Goal: Information Seeking & Learning: Learn about a topic

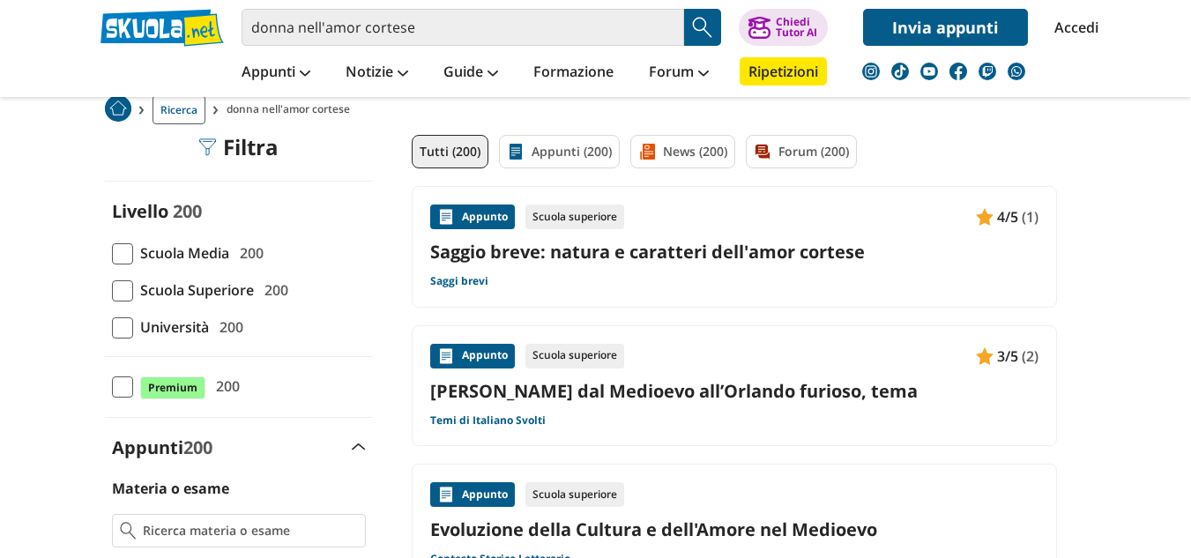
scroll to position [112, 0]
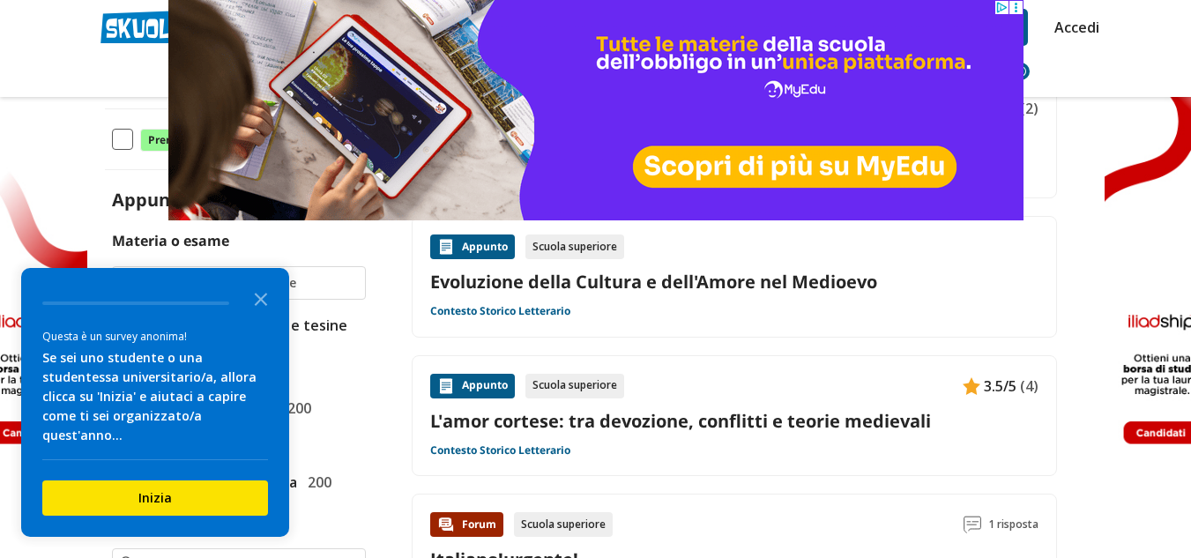
scroll to position [367, 0]
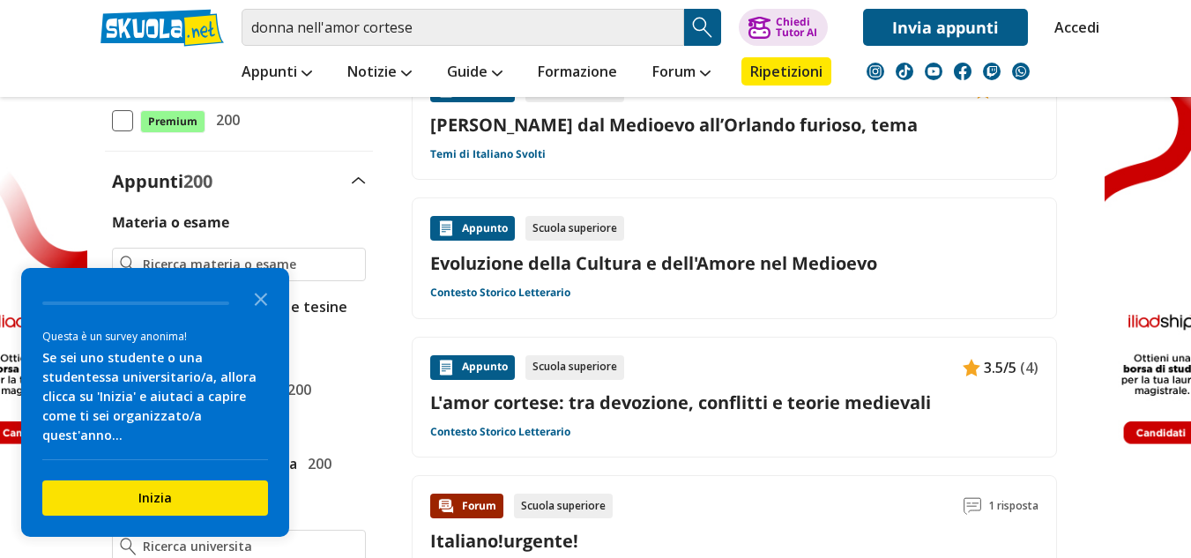
click at [500, 411] on link "L'amor cortese: tra devozione, conflitti e teorie medievali" at bounding box center [734, 402] width 608 height 24
click at [263, 314] on icon "Close the survey" at bounding box center [260, 297] width 35 height 35
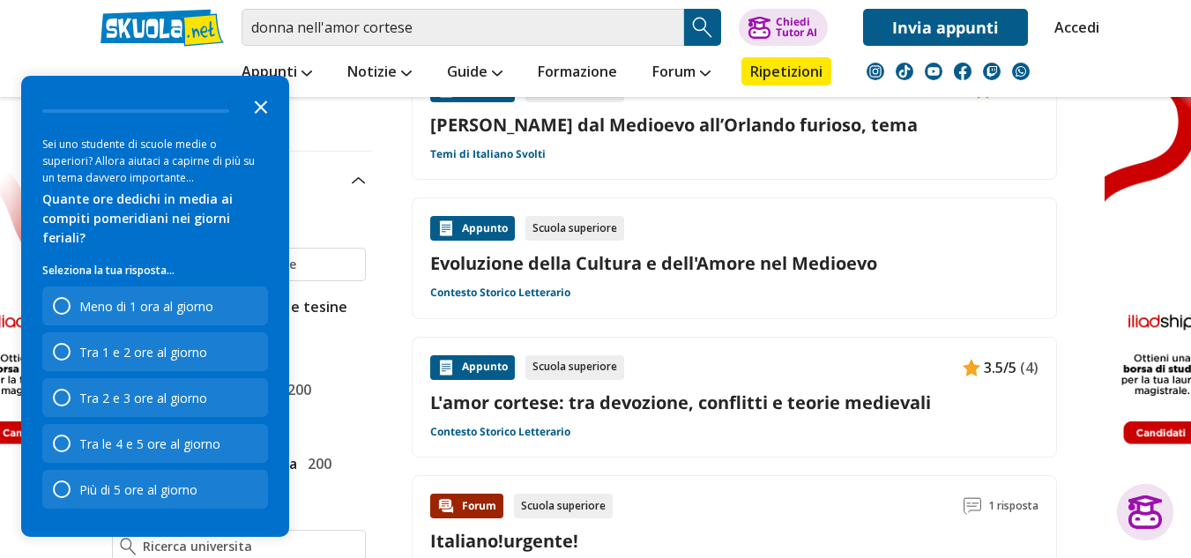
click at [269, 123] on icon "Close the survey" at bounding box center [260, 105] width 35 height 35
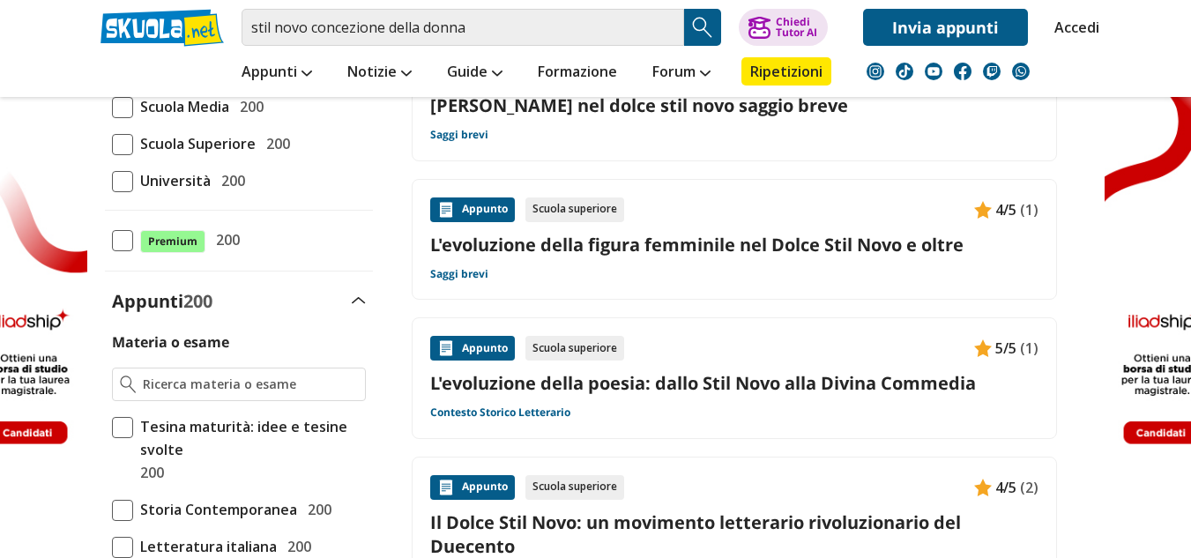
scroll to position [253, 0]
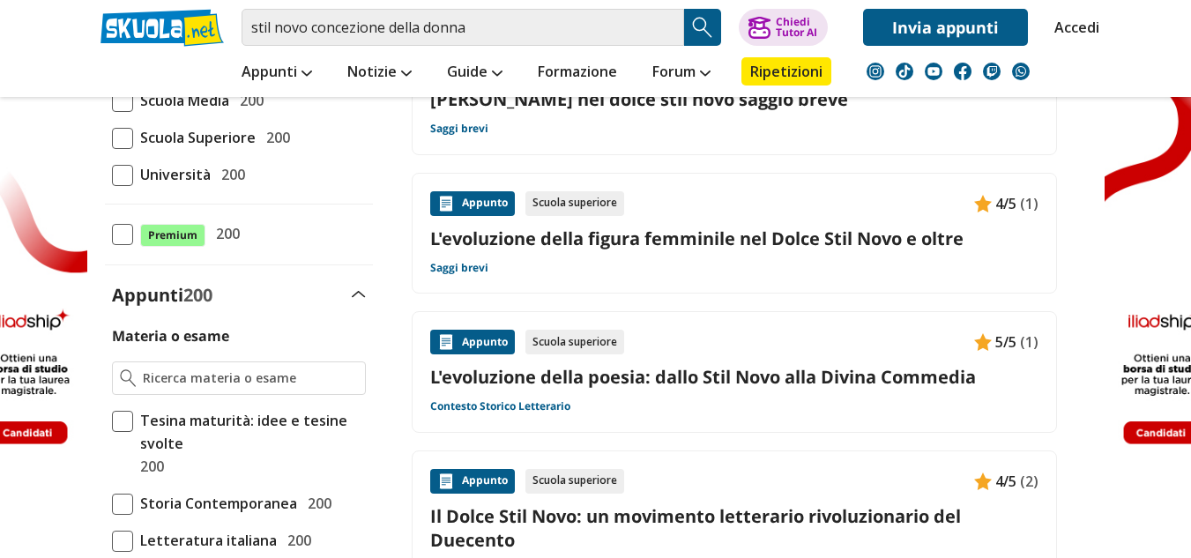
click at [673, 212] on div "Appunto Scuola superiore 4/5 (1)" at bounding box center [734, 203] width 608 height 25
